Goal: Task Accomplishment & Management: Complete application form

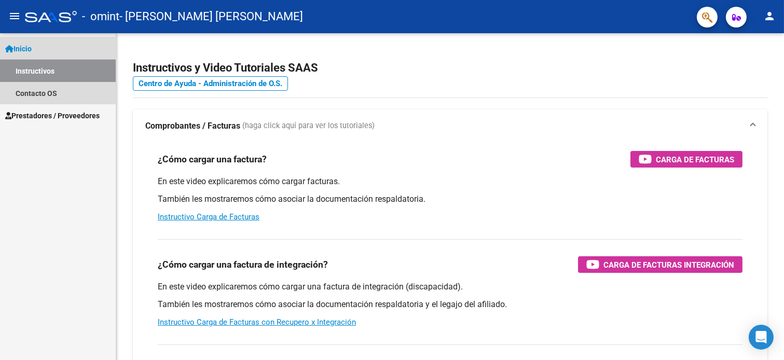
click at [53, 70] on link "Instructivos" at bounding box center [58, 71] width 116 height 22
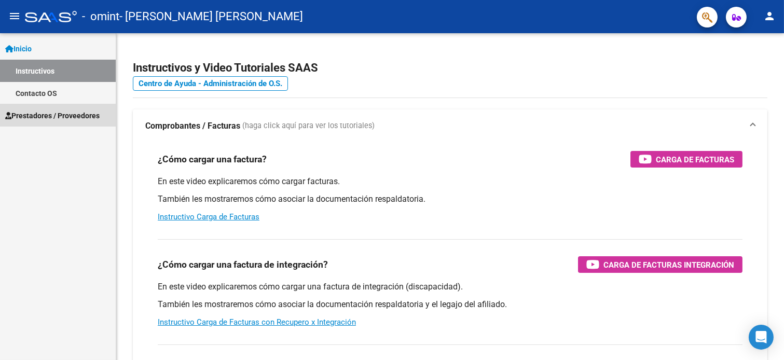
click at [37, 117] on span "Prestadores / Proveedores" at bounding box center [52, 115] width 94 height 11
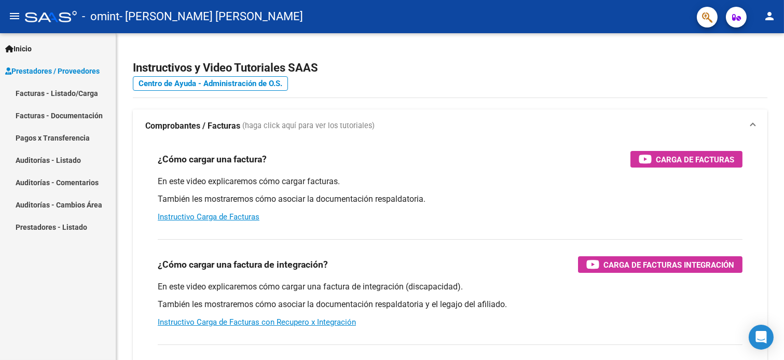
click at [37, 96] on link "Facturas - Listado/Carga" at bounding box center [58, 93] width 116 height 22
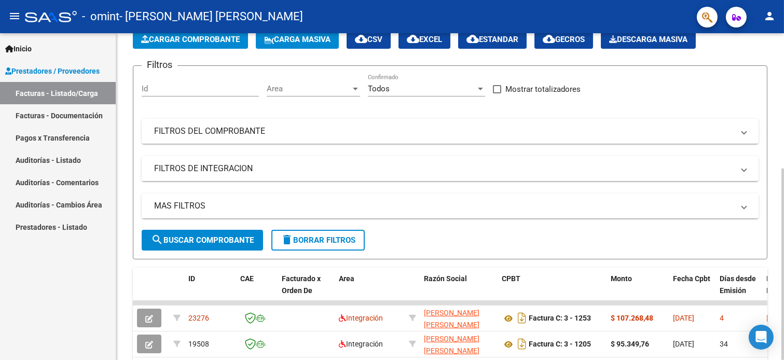
scroll to position [173, 0]
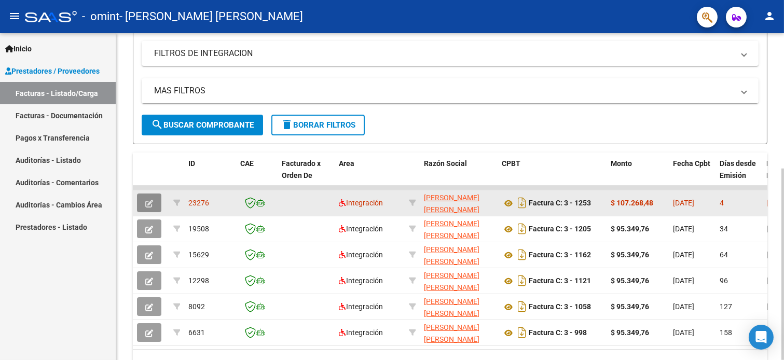
click at [153, 199] on button "button" at bounding box center [149, 203] width 24 height 19
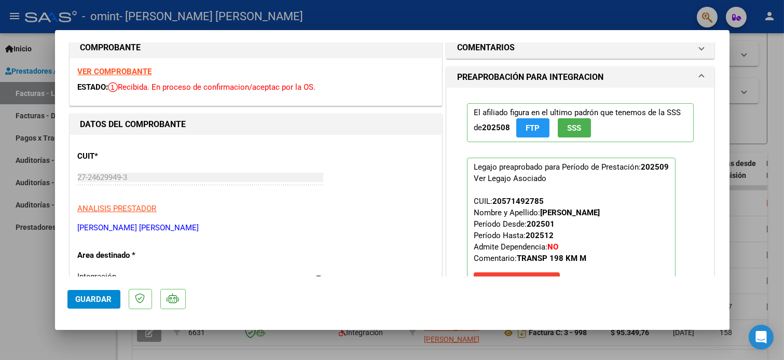
scroll to position [0, 0]
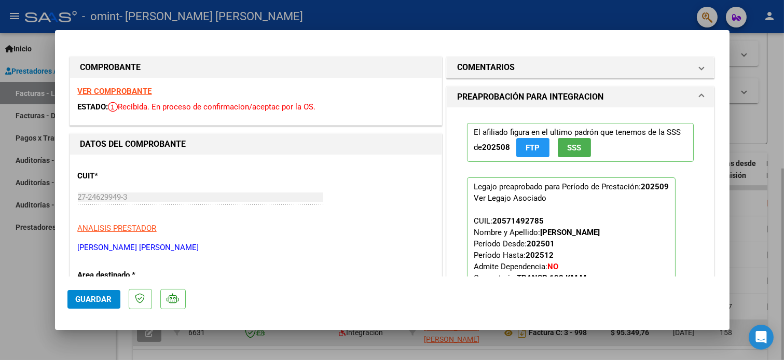
click at [684, 337] on div at bounding box center [392, 180] width 784 height 360
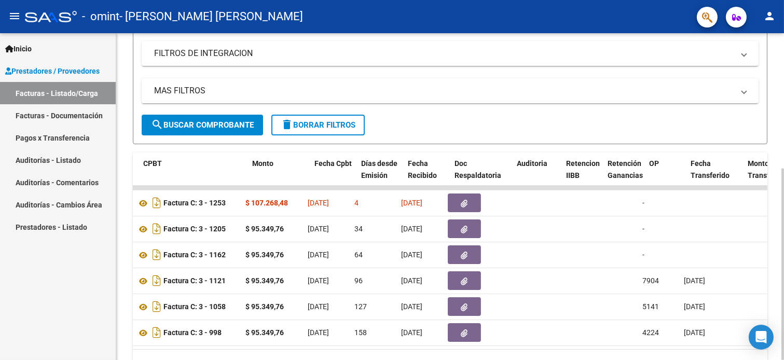
scroll to position [0, 359]
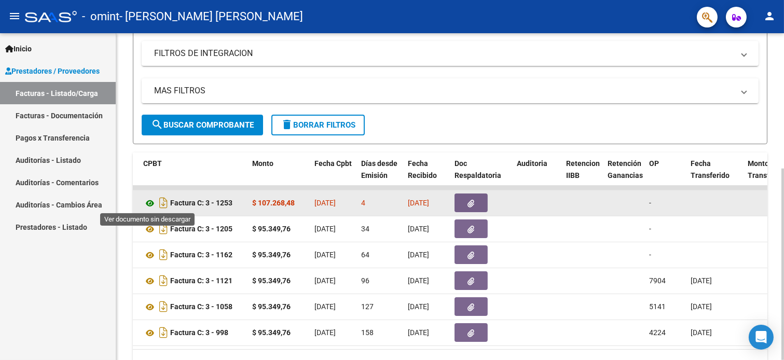
click at [152, 203] on icon at bounding box center [149, 203] width 13 height 12
click at [531, 206] on datatable-body-cell at bounding box center [537, 203] width 49 height 25
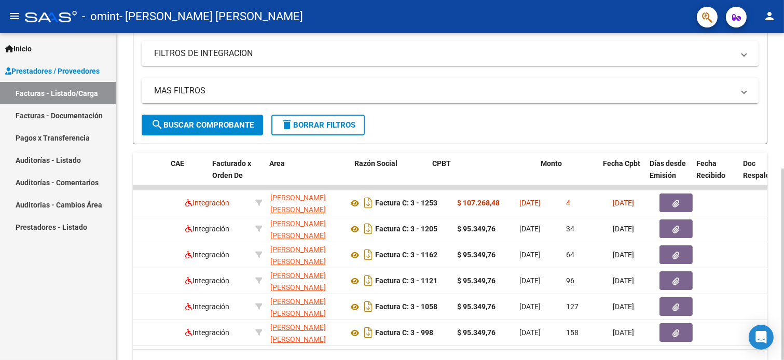
scroll to position [0, 0]
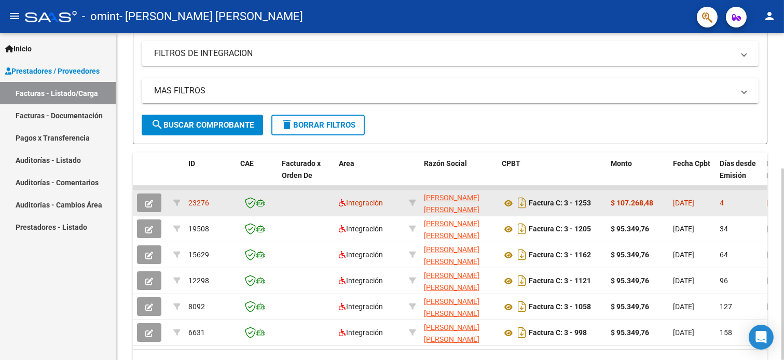
click at [193, 204] on span "23276" at bounding box center [198, 203] width 21 height 8
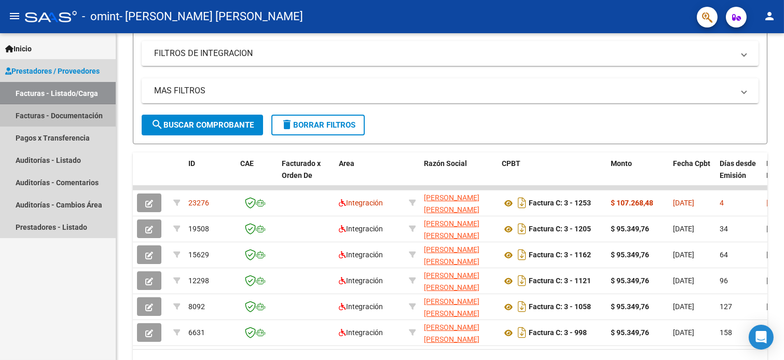
click at [75, 120] on link "Facturas - Documentación" at bounding box center [58, 115] width 116 height 22
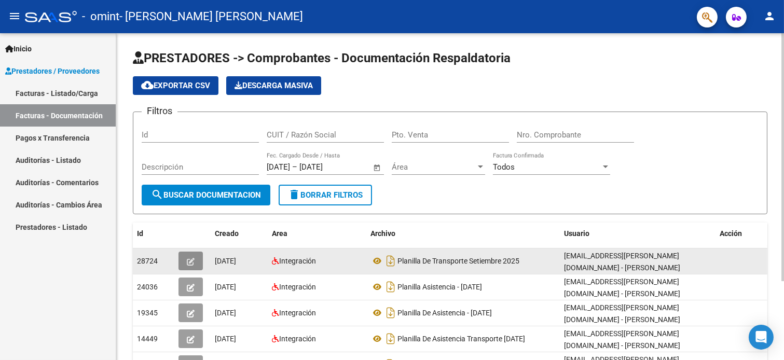
click at [199, 261] on button "button" at bounding box center [191, 261] width 24 height 19
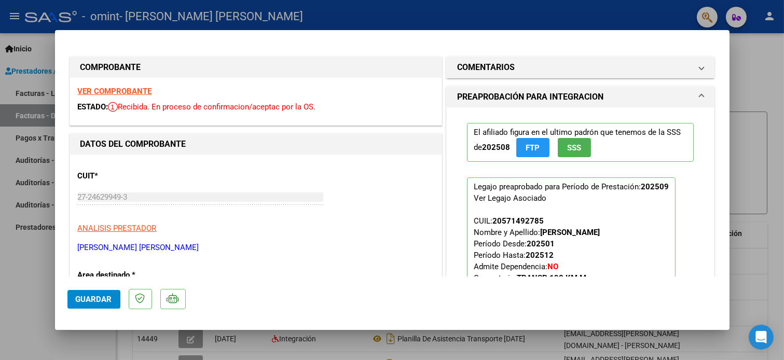
click at [738, 130] on div at bounding box center [392, 180] width 784 height 360
type input "$ 0,00"
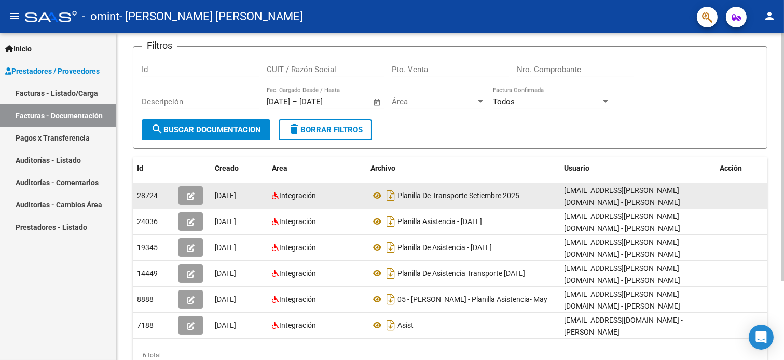
scroll to position [104, 0]
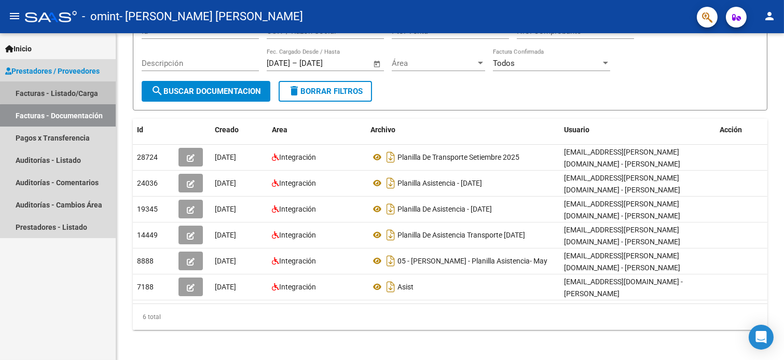
click at [68, 91] on link "Facturas - Listado/Carga" at bounding box center [58, 93] width 116 height 22
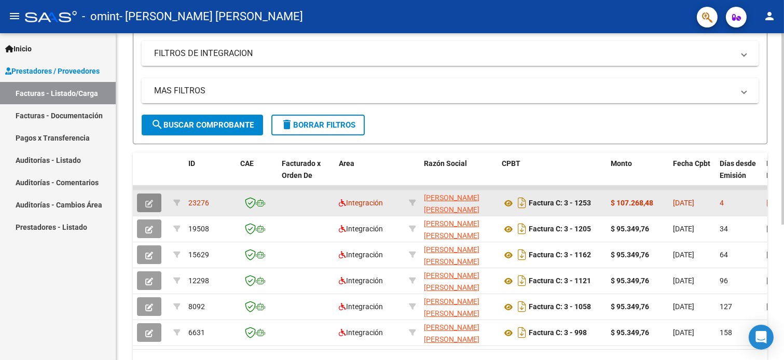
click at [153, 203] on icon "button" at bounding box center [149, 204] width 8 height 8
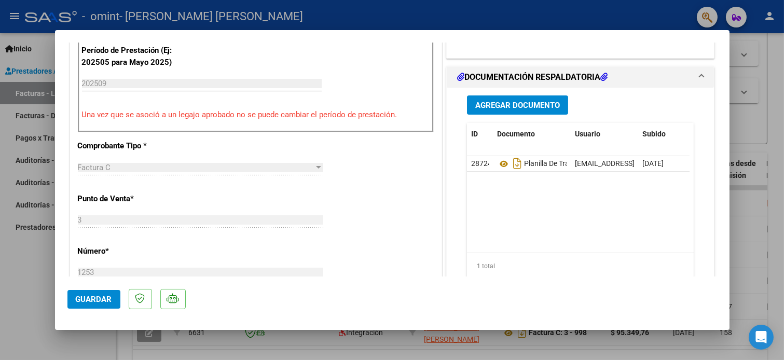
scroll to position [346, 0]
